Goal: Find specific page/section: Find specific page/section

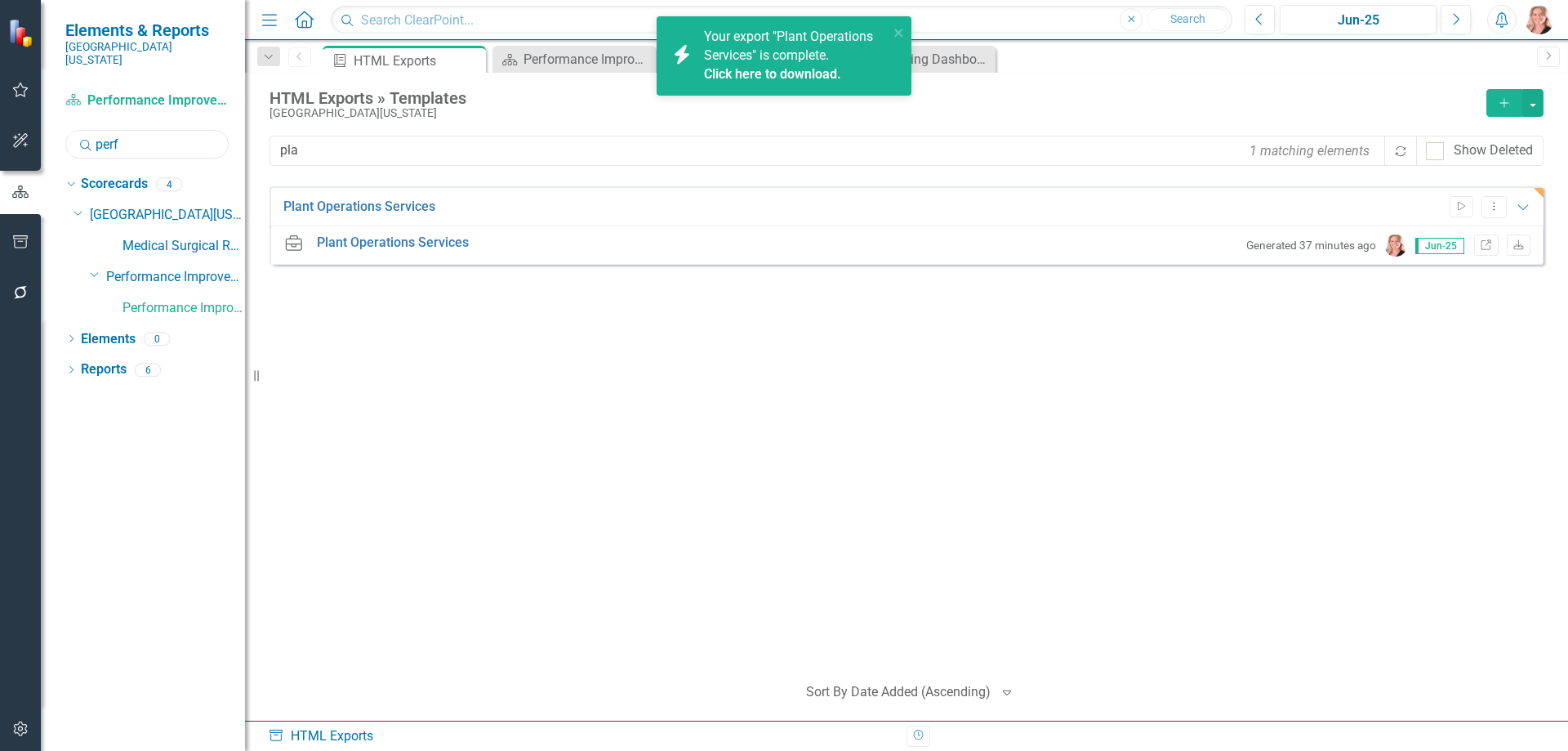
click at [143, 134] on input "perf" at bounding box center [146, 144] width 163 height 29
click at [142, 134] on input "perf" at bounding box center [146, 144] width 163 height 29
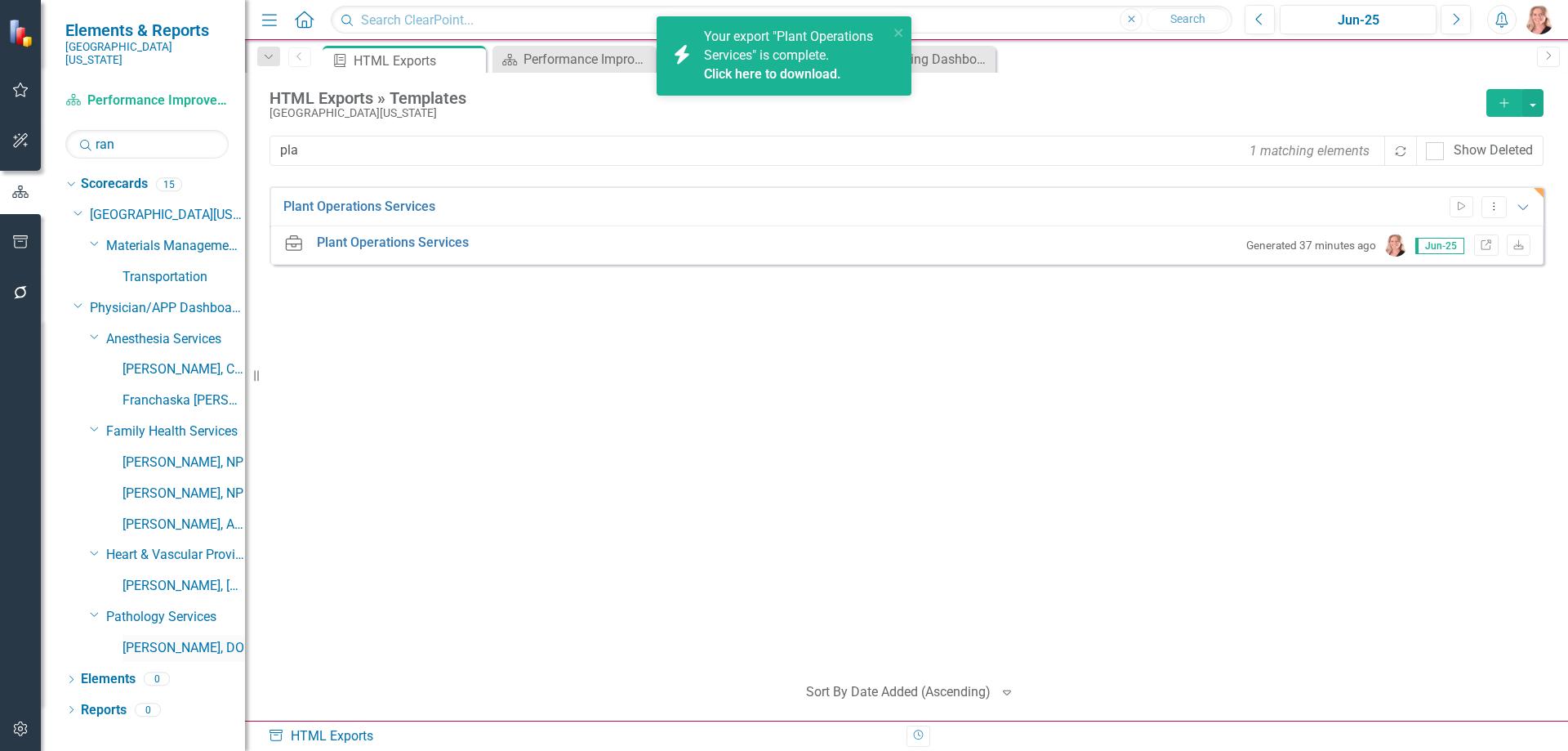
click at [194, 639] on link "[PERSON_NAME], DO" at bounding box center [184, 648] width 123 height 19
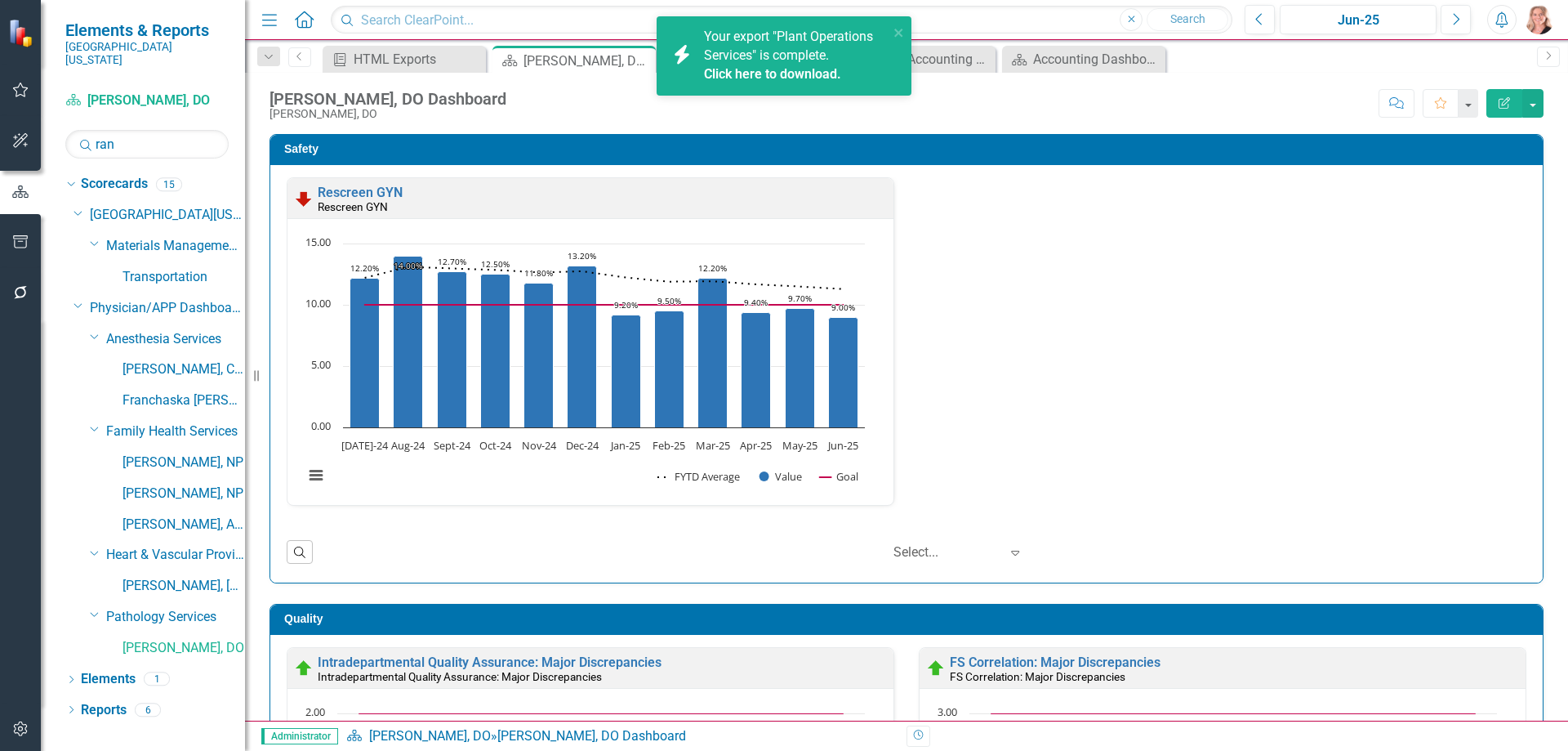
click at [1527, 194] on div "Rescreen GYN Rescreen GYN Loading... Chart Combination chart with 3 data series…" at bounding box center [907, 374] width 1272 height 417
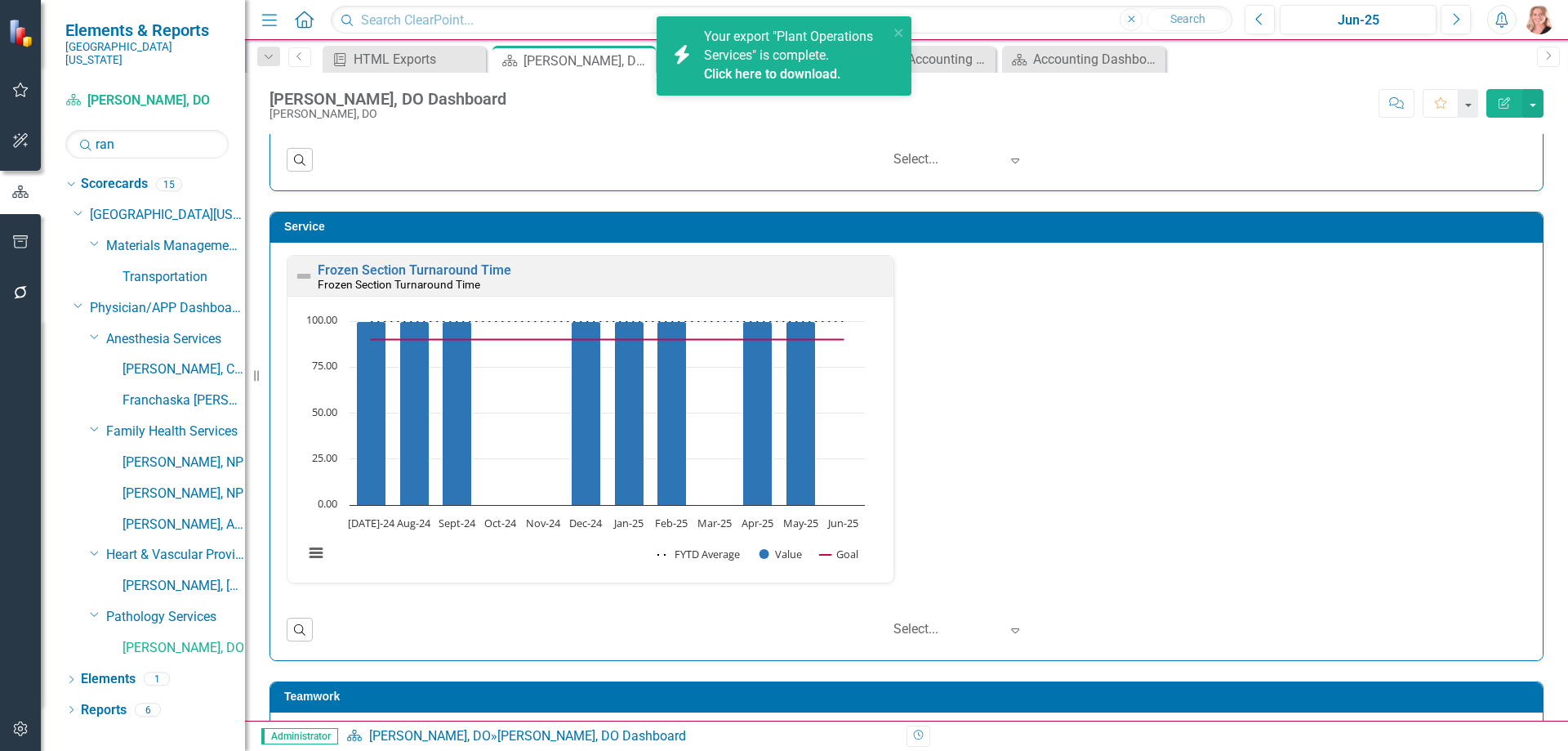
scroll to position [1226, 0]
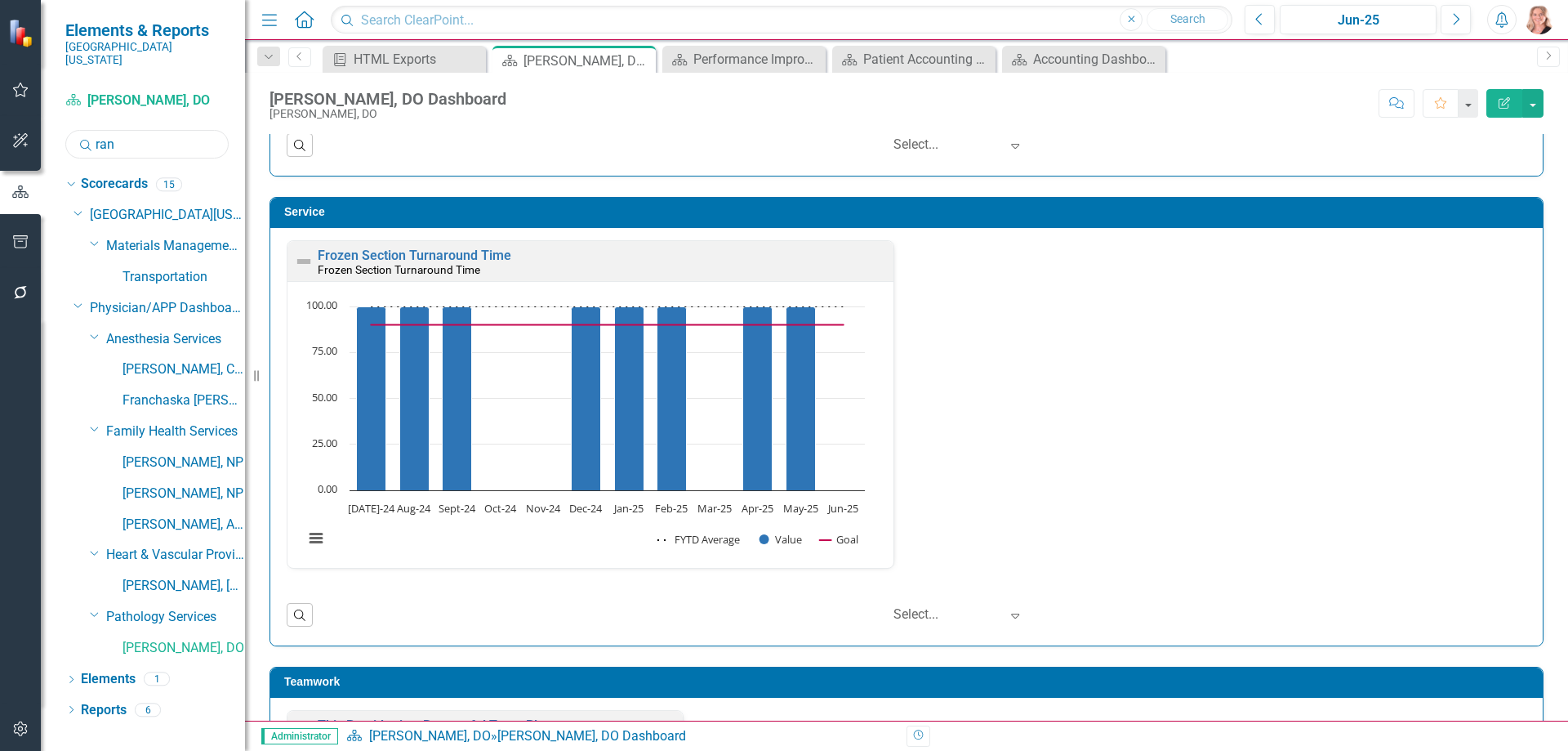
click at [141, 130] on input "ran" at bounding box center [146, 144] width 163 height 29
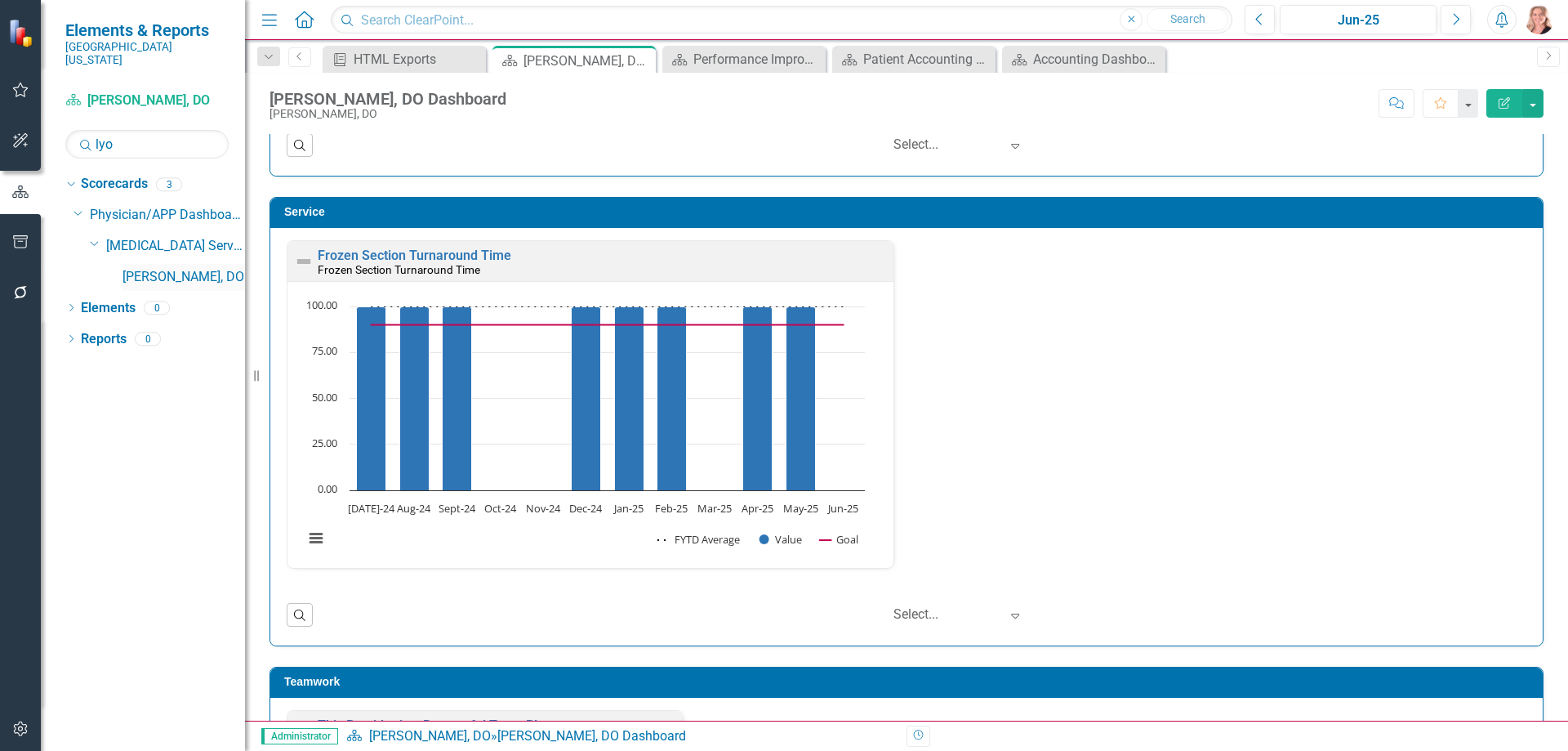
click at [148, 268] on link "[PERSON_NAME], DO" at bounding box center [184, 277] width 123 height 19
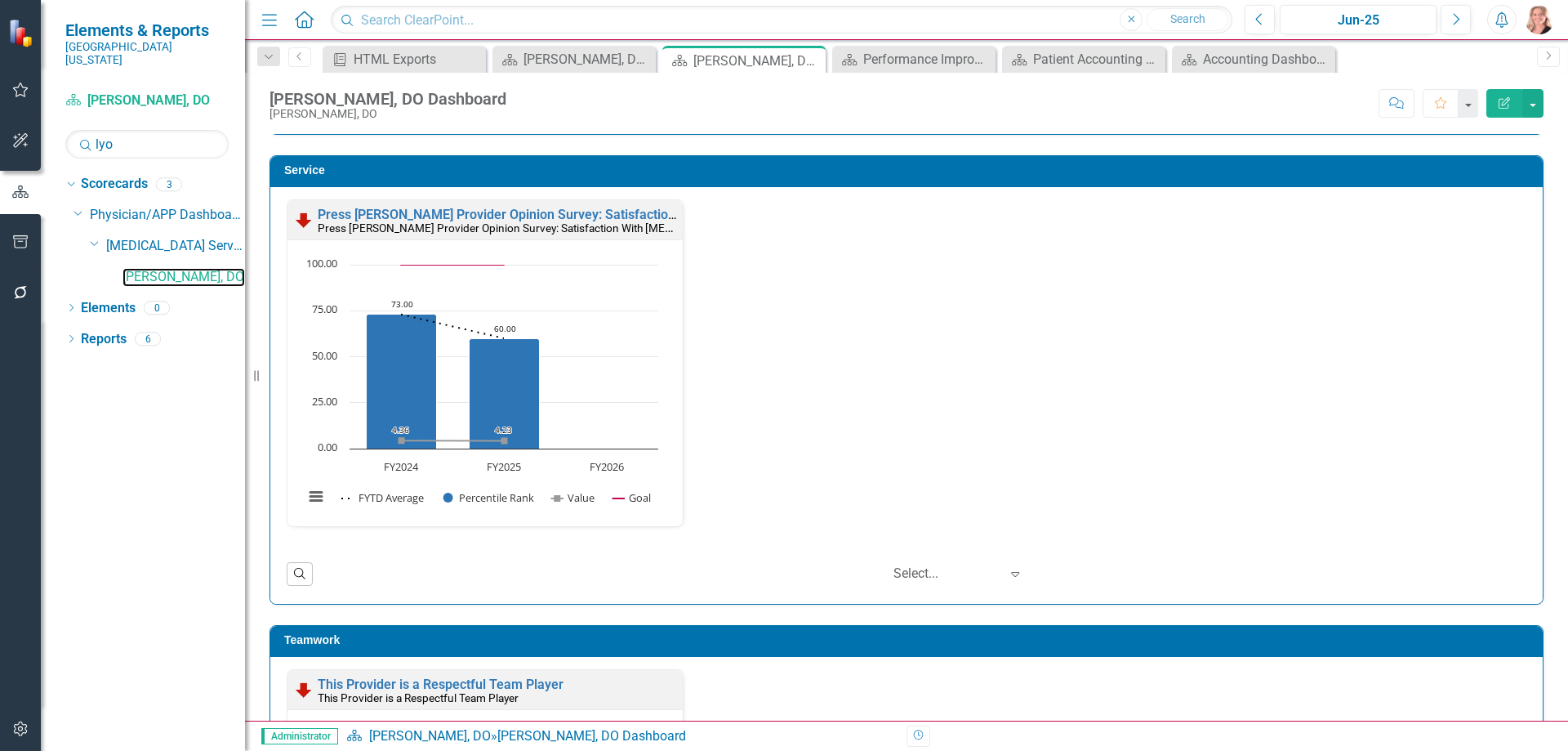
scroll to position [1634, 0]
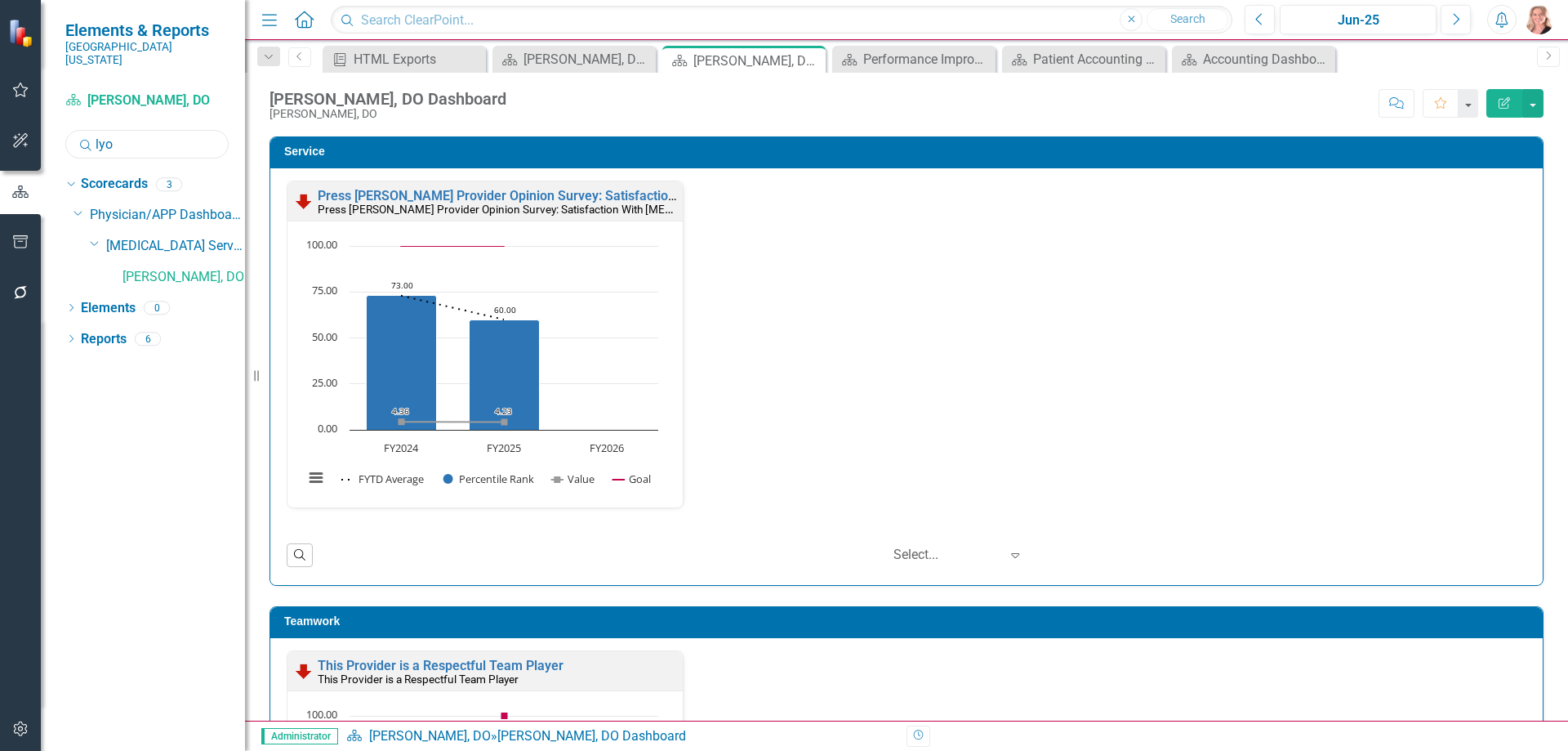
click at [152, 134] on input "lyo" at bounding box center [146, 144] width 163 height 29
type input "schwa"
click at [214, 268] on link "[PERSON_NAME], [GEOGRAPHIC_DATA]" at bounding box center [184, 277] width 123 height 19
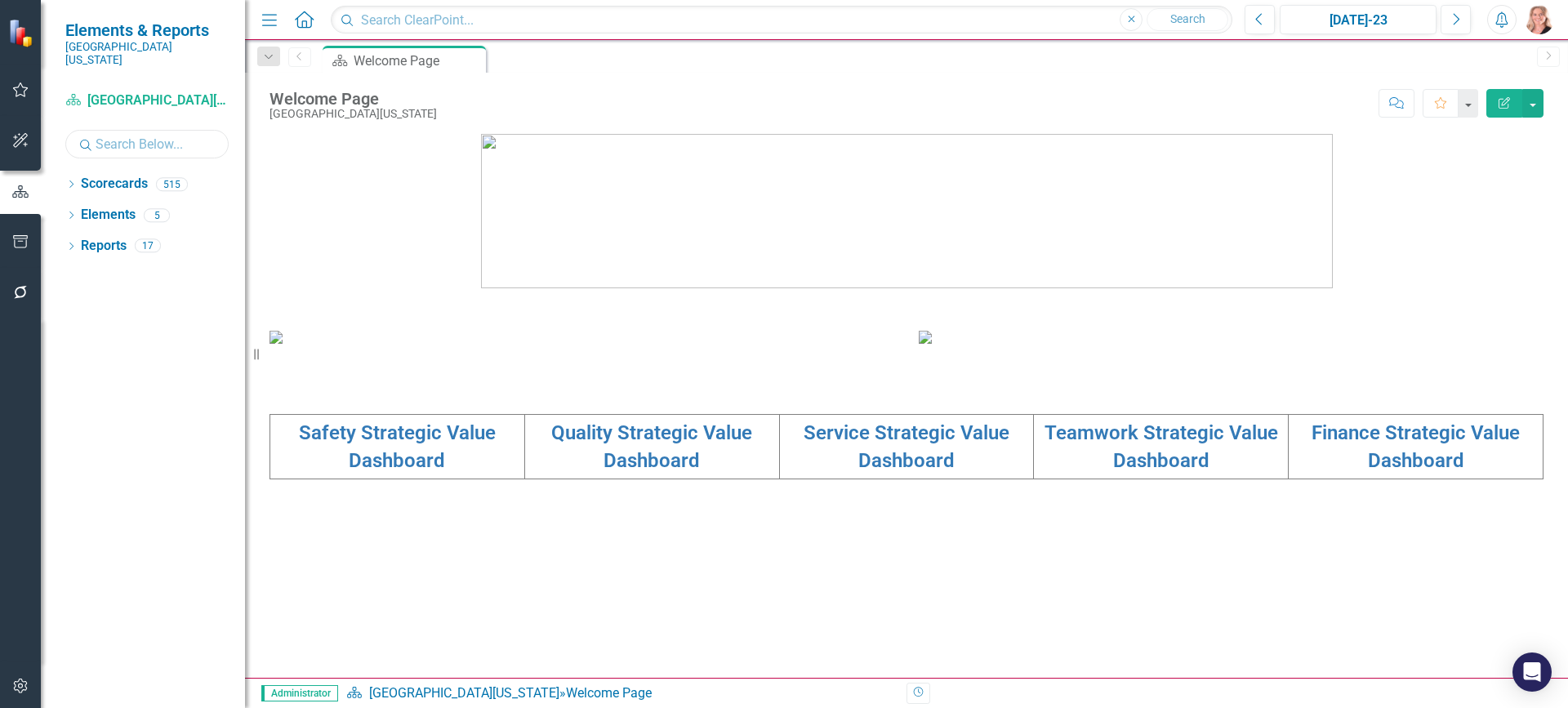
click at [129, 133] on input "text" at bounding box center [146, 144] width 163 height 29
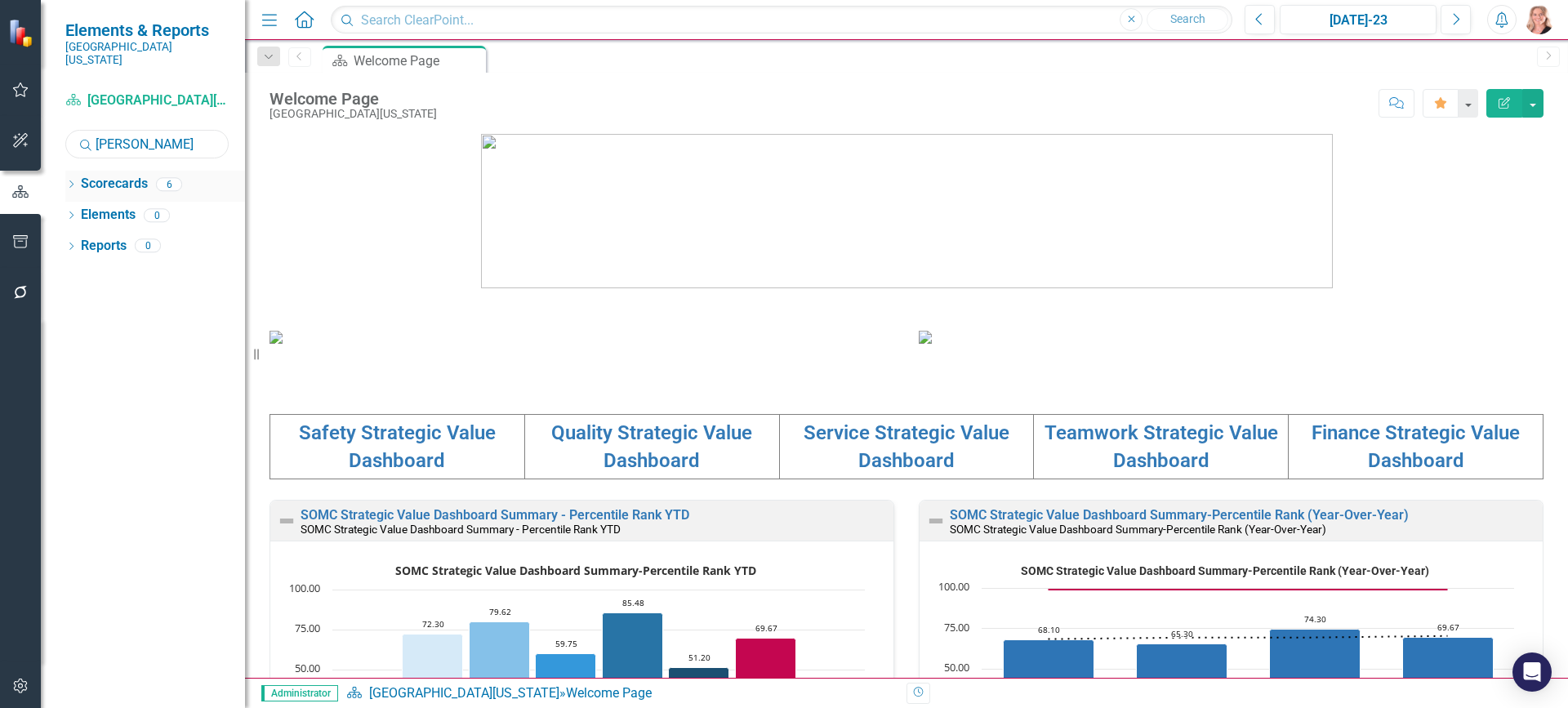
type input "evans"
click at [74, 181] on icon "Dropdown" at bounding box center [70, 186] width 12 height 9
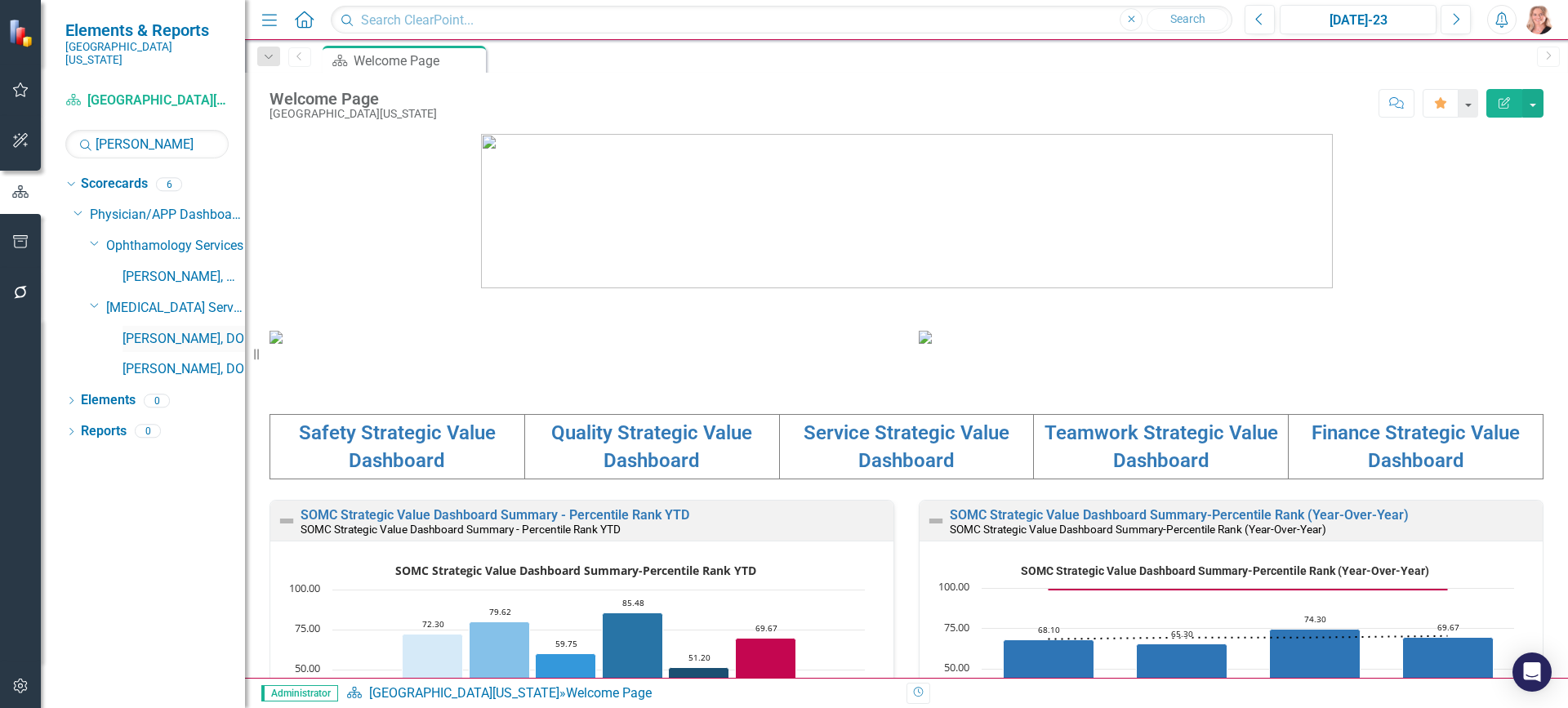
click at [171, 330] on link "[PERSON_NAME], DO" at bounding box center [184, 339] width 123 height 19
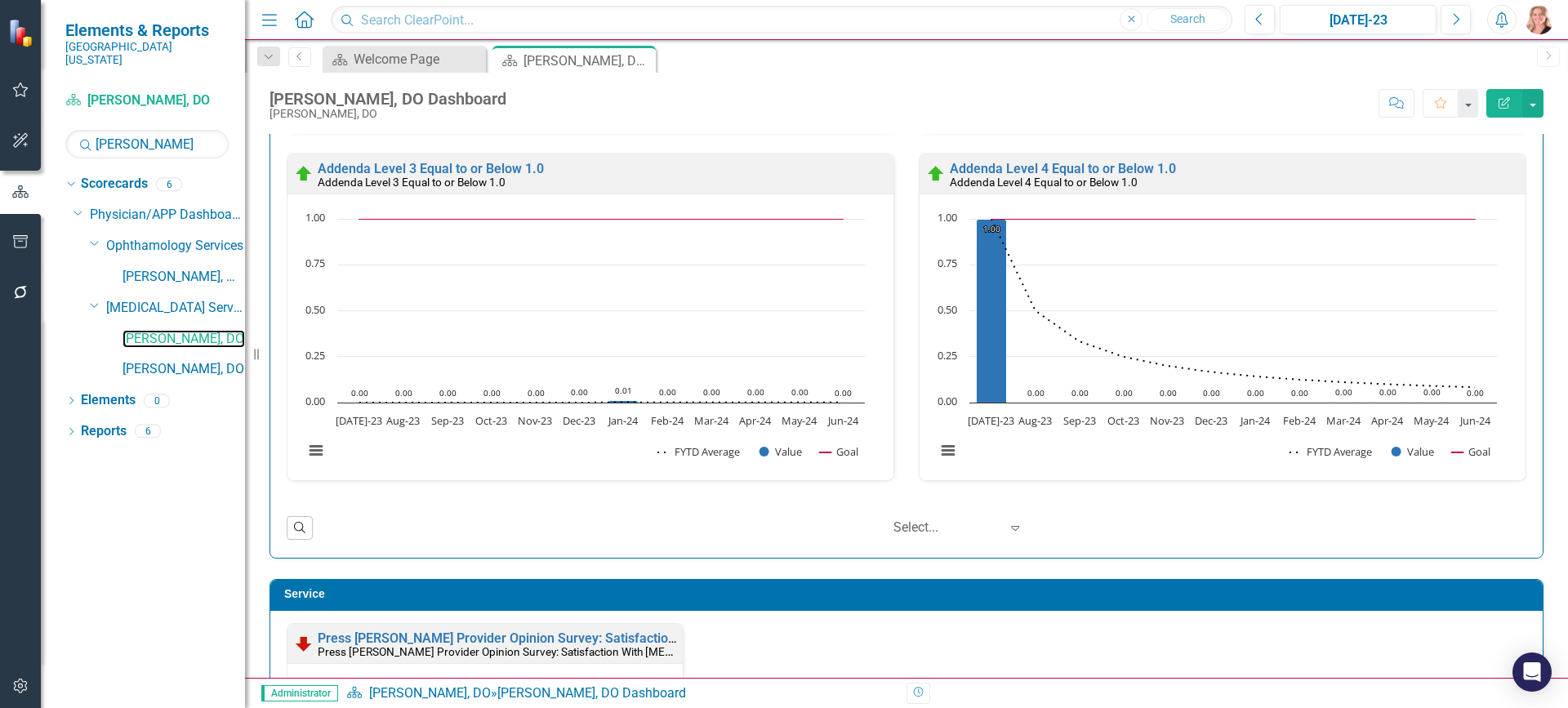
scroll to position [1551, 0]
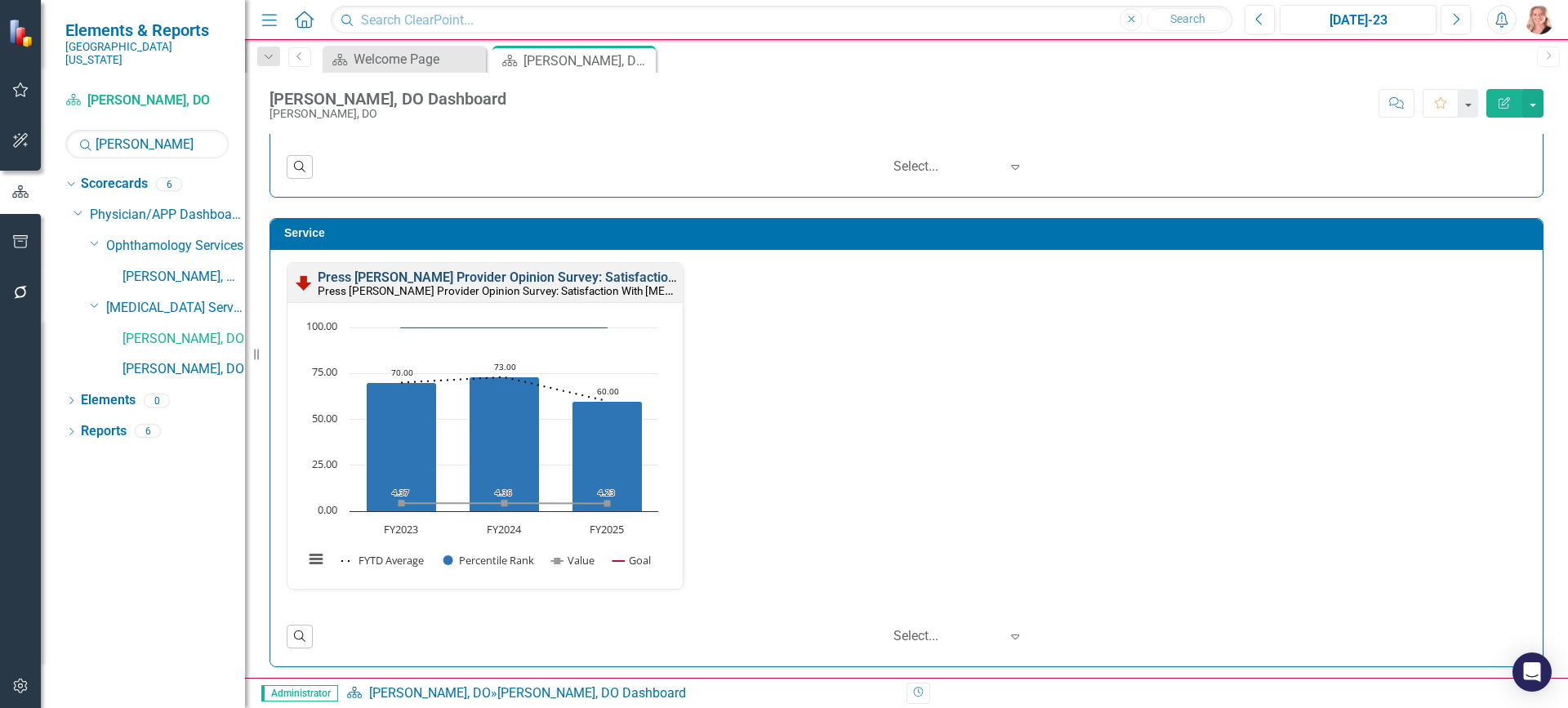
click at [591, 274] on link "Press [PERSON_NAME] Provider Opinion Survey: Satisfaction With [MEDICAL_DATA] S…" at bounding box center [590, 277] width 545 height 15
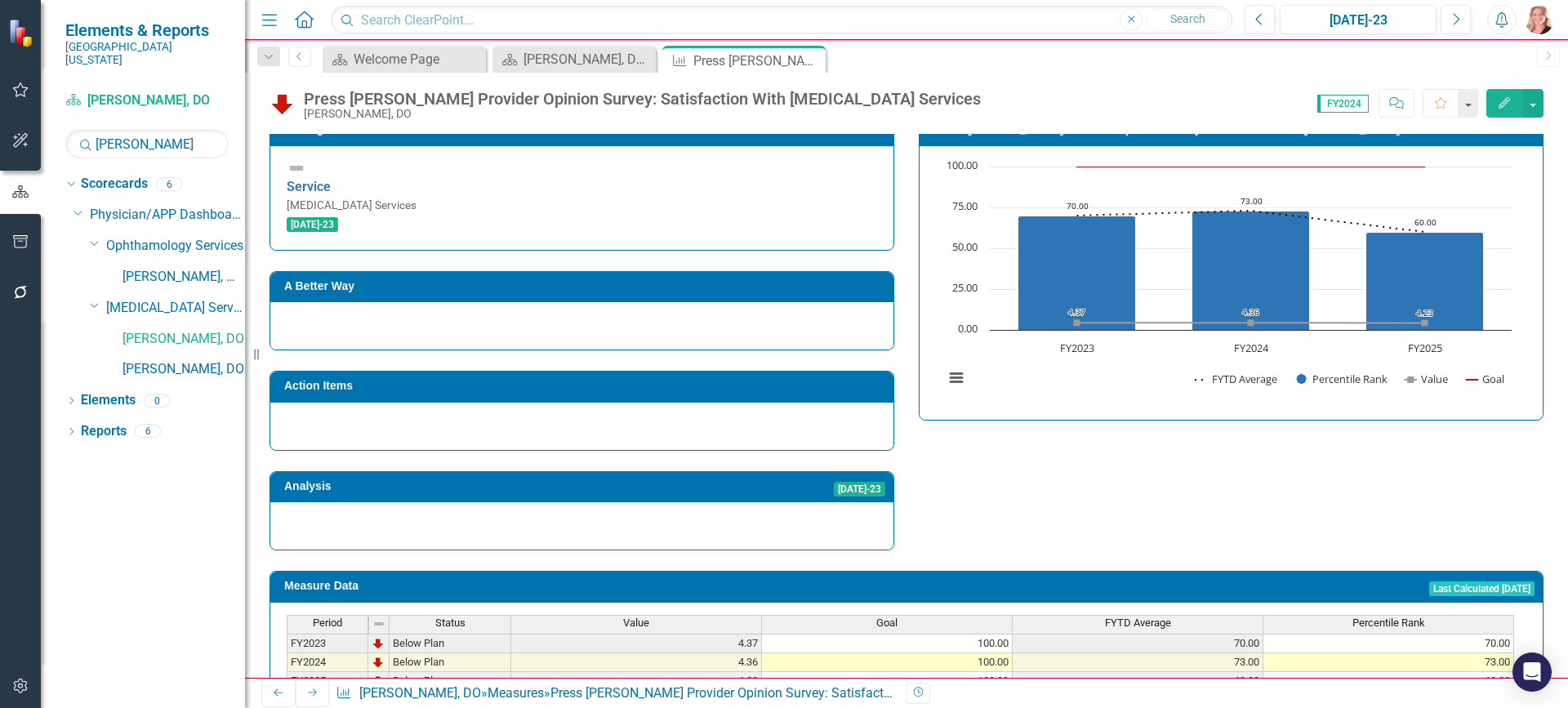
scroll to position [326, 0]
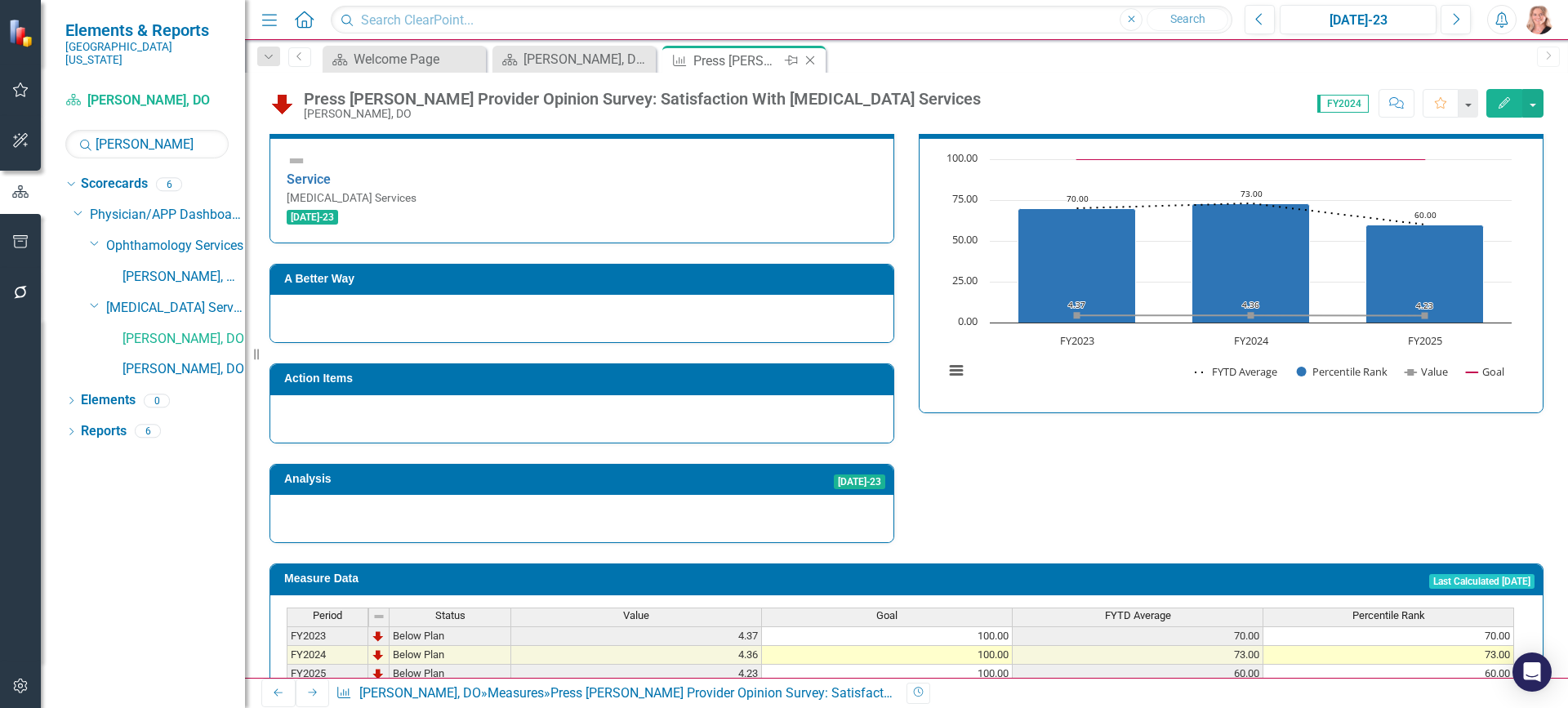
click at [809, 61] on icon at bounding box center [810, 60] width 9 height 9
